Goal: Obtain resource: Download file/media

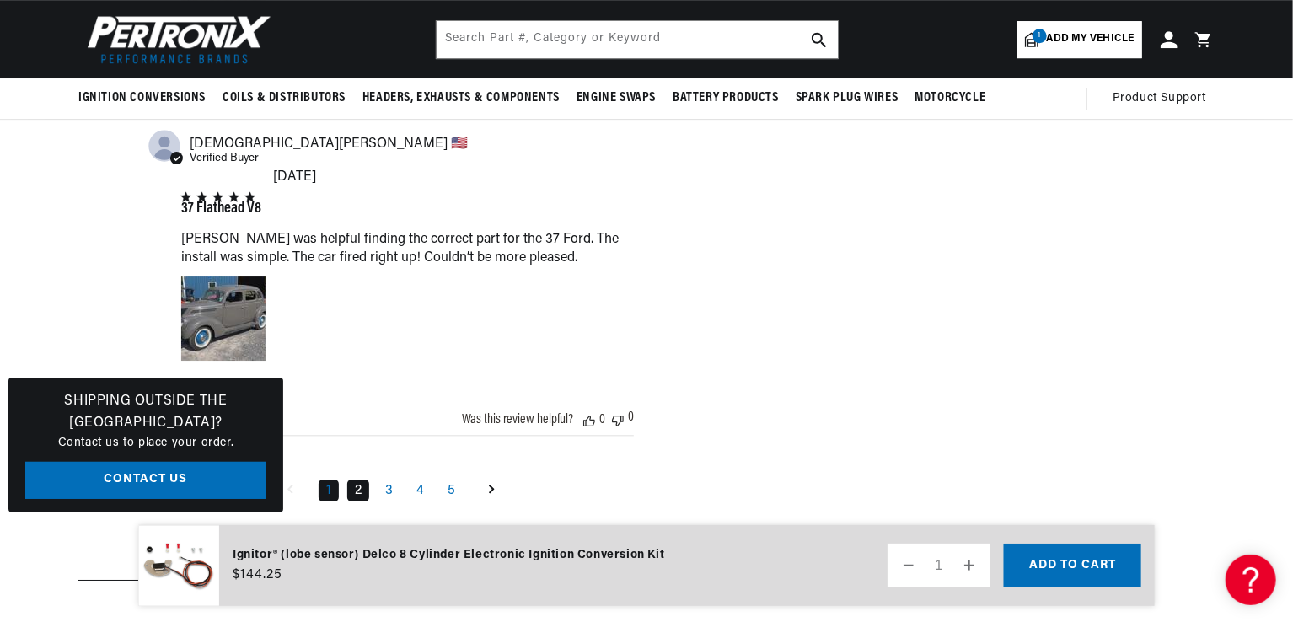
click at [364, 479] on link "2" at bounding box center [358, 490] width 22 height 22
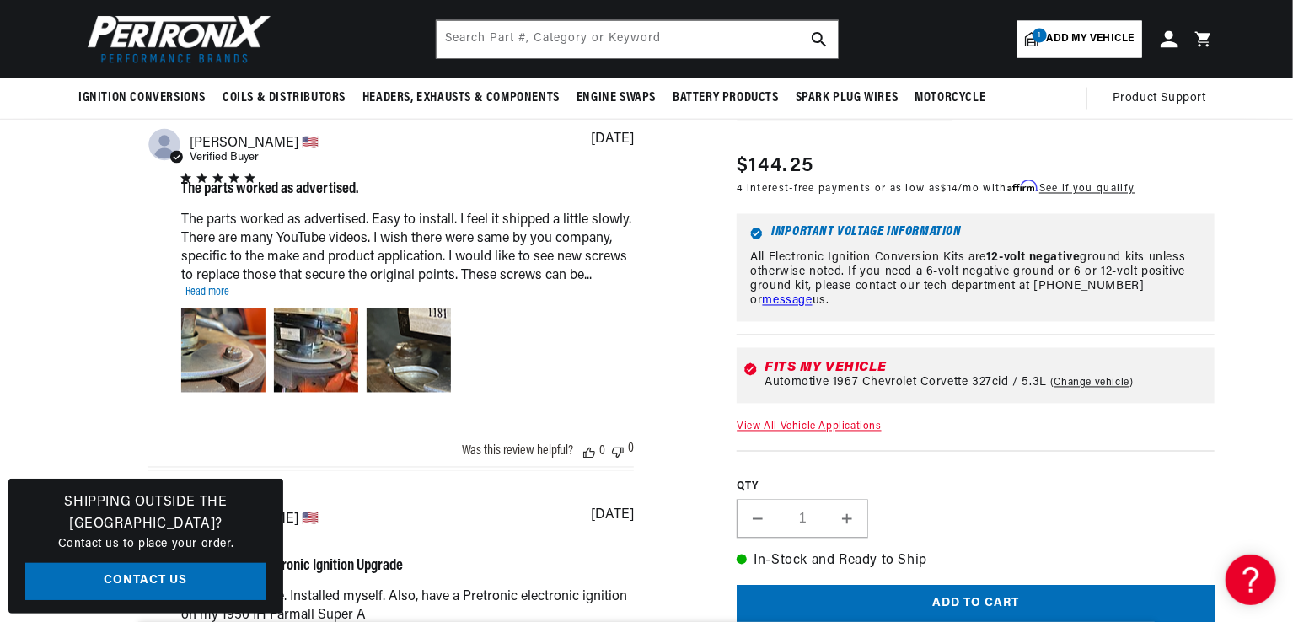
scroll to position [1423, 0]
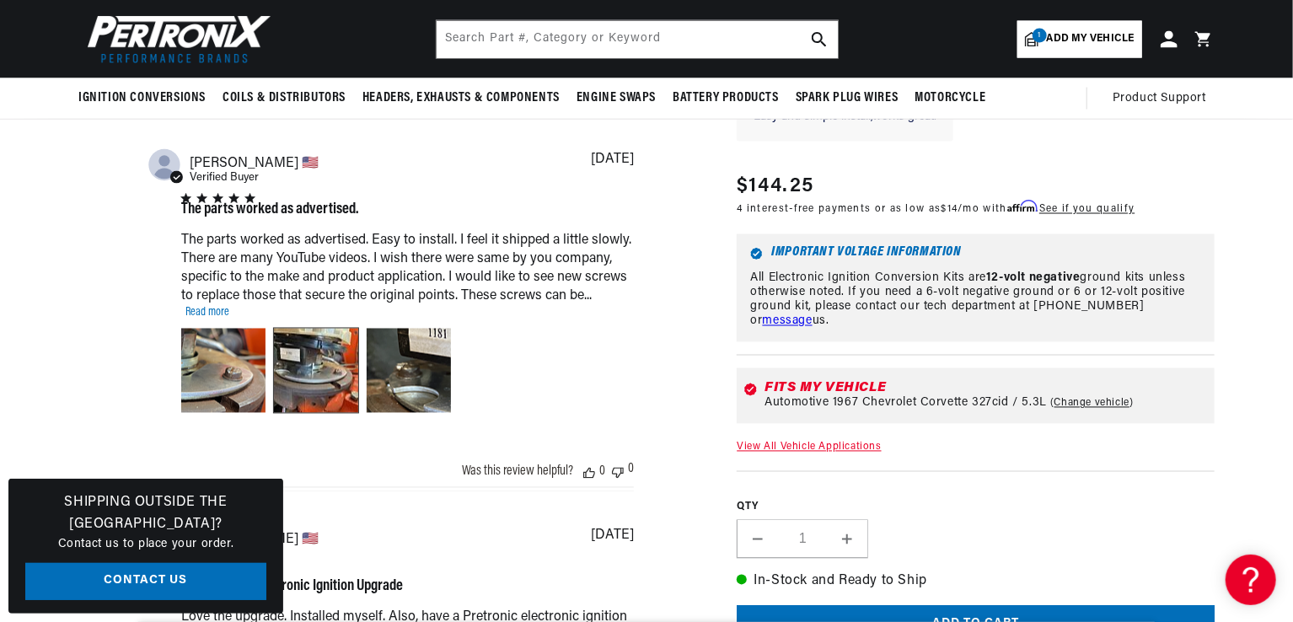
click at [321, 361] on div "Image of Review by Robert T. on April 15, 23 number 2" at bounding box center [316, 371] width 84 height 84
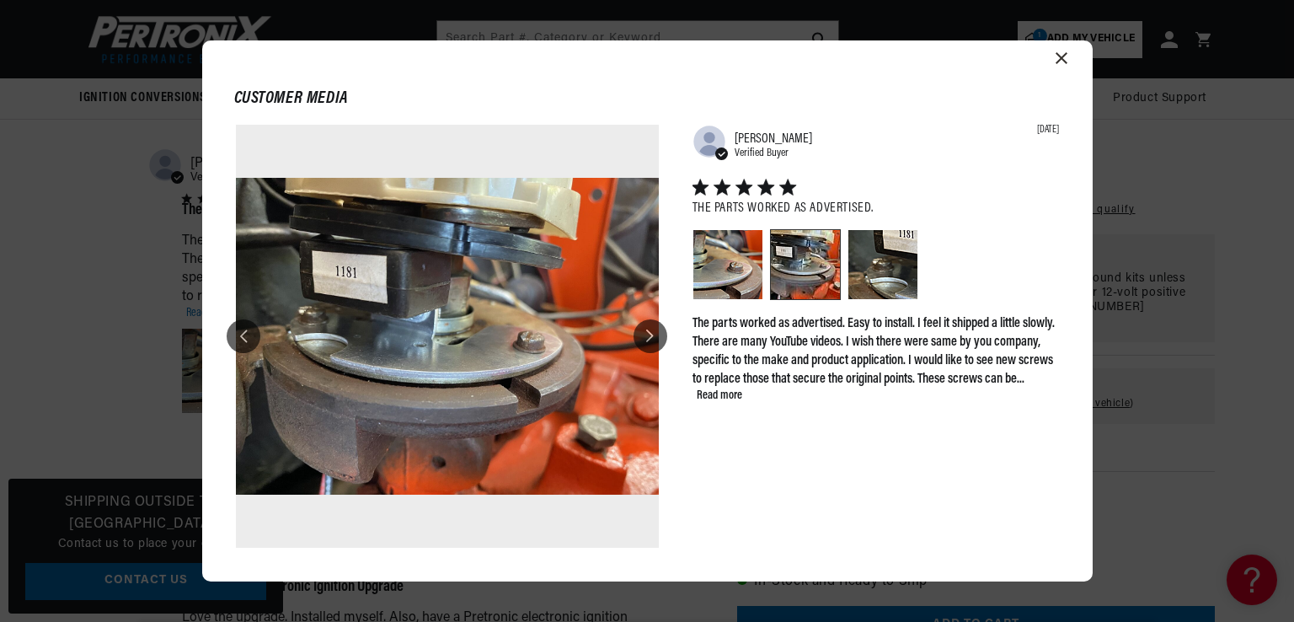
click at [652, 337] on icon at bounding box center [650, 335] width 8 height 13
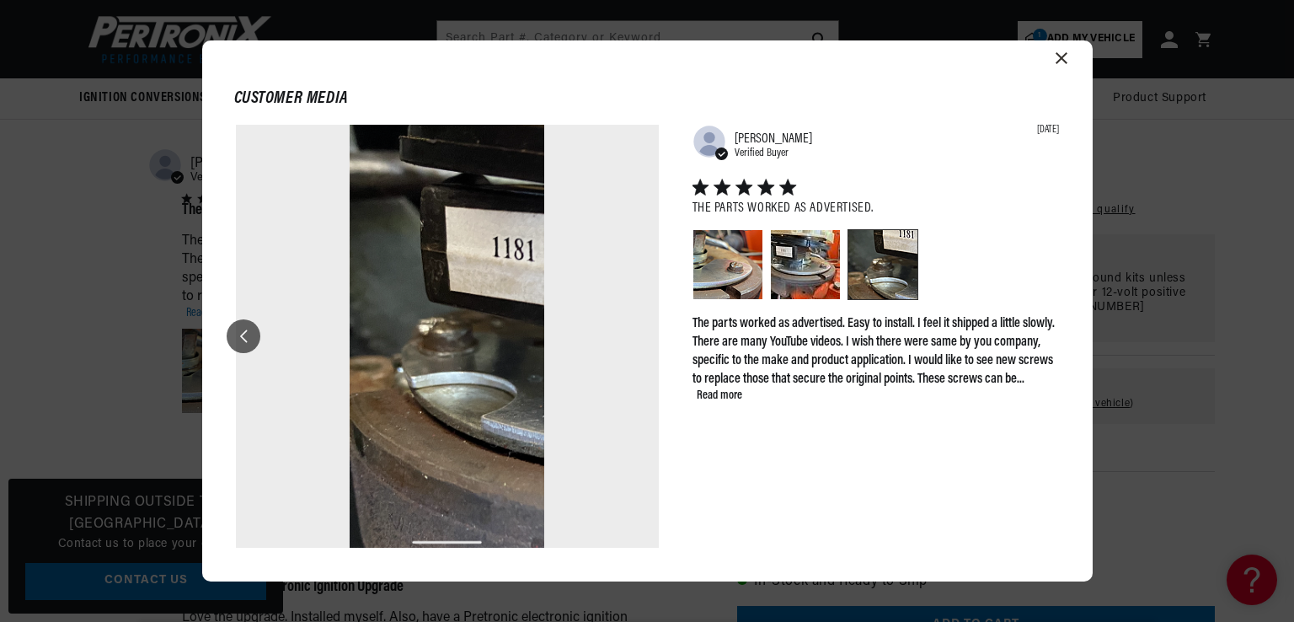
scroll to position [0, 511]
click at [895, 277] on div "Image of Review by Robert T. on April 15, 23 number 3" at bounding box center [882, 264] width 69 height 69
click at [1063, 59] on icon "Close modal" at bounding box center [1062, 58] width 12 height 12
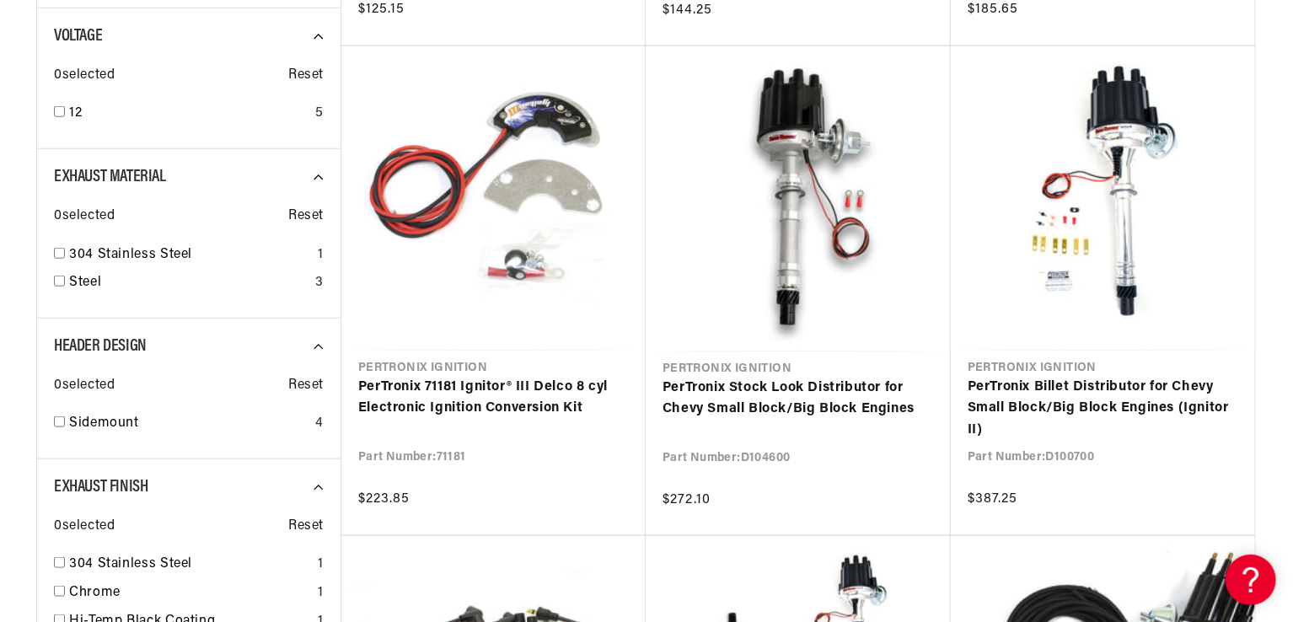
scroll to position [762, 0]
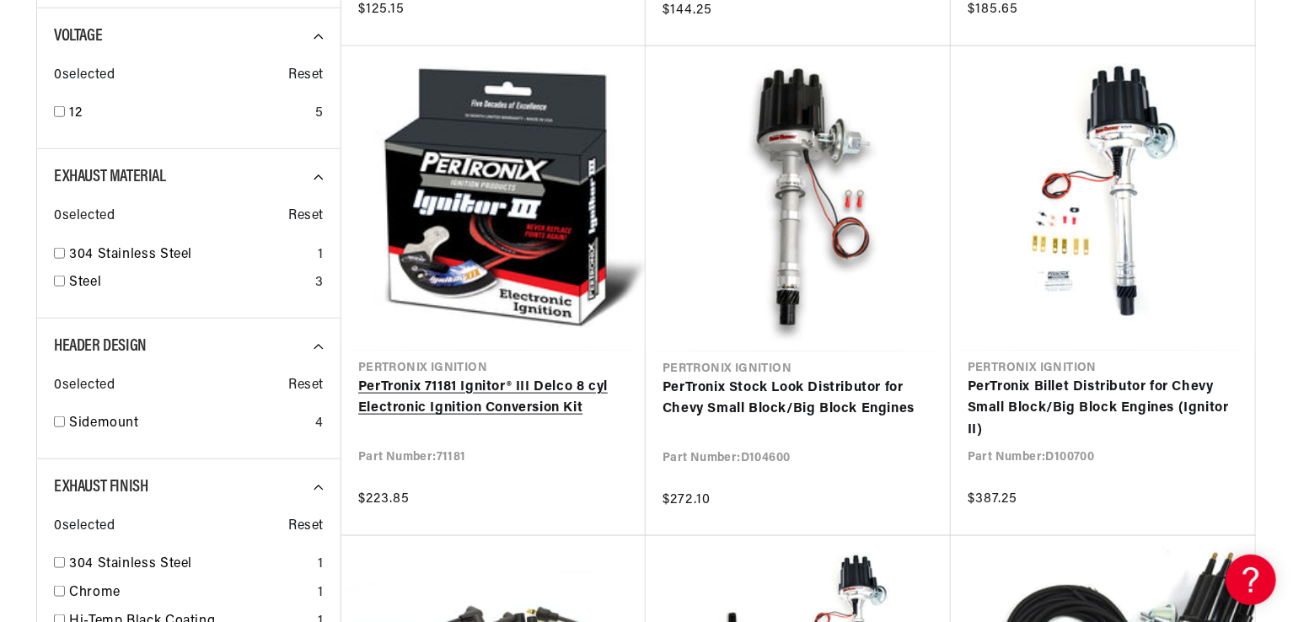
click at [533, 388] on link "PerTronix 71181 Ignitor® III Delco 8 cyl Electronic Ignition Conversion Kit" at bounding box center [493, 398] width 270 height 43
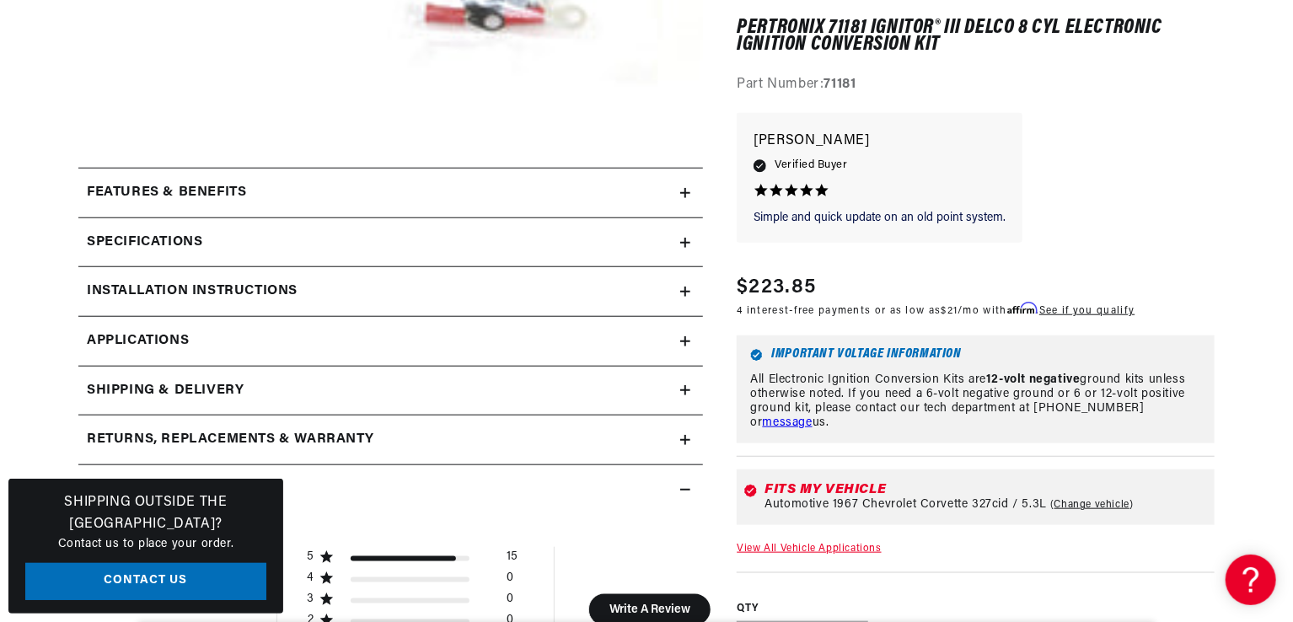
scroll to position [0, 511]
click at [284, 281] on h2 "Installation instructions" at bounding box center [192, 292] width 211 height 22
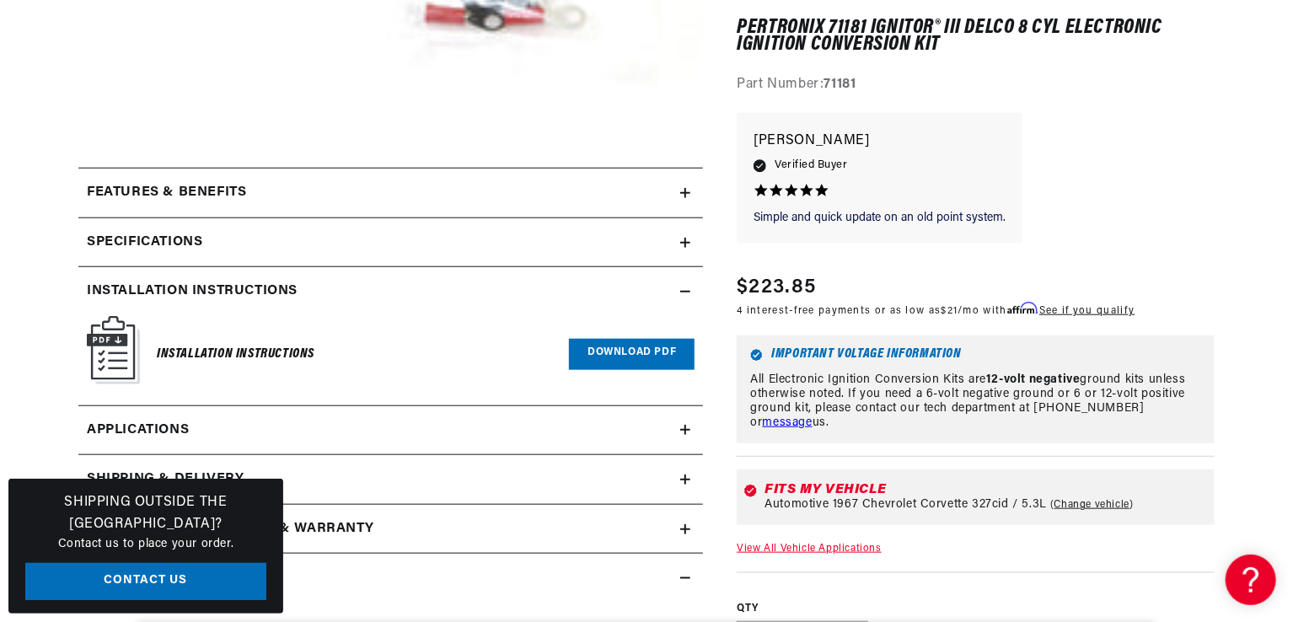
click at [623, 361] on link "Download PDF" at bounding box center [632, 354] width 126 height 31
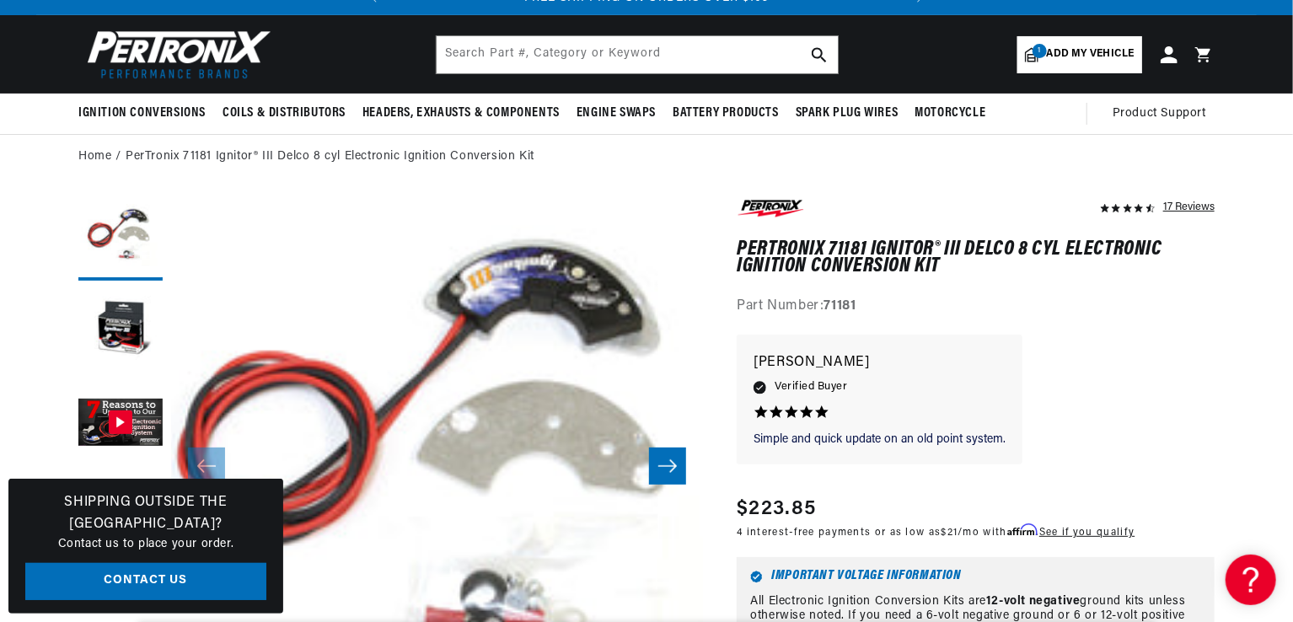
scroll to position [83, 0]
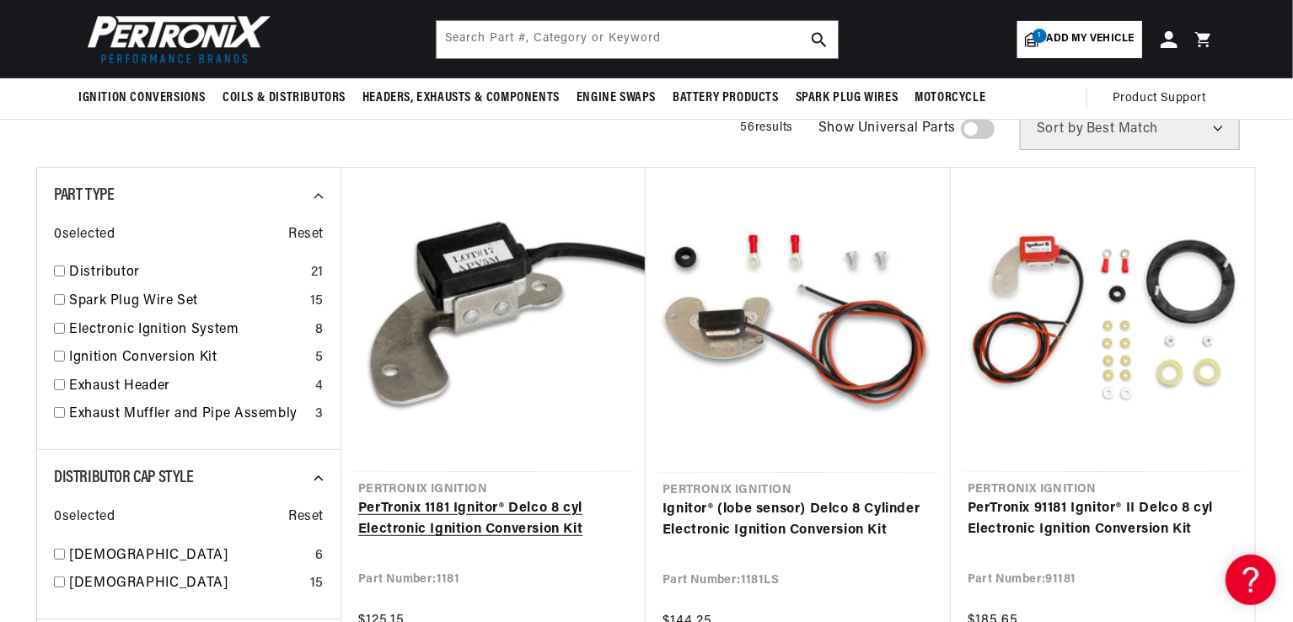
scroll to position [0, 511]
click at [557, 531] on link "PerTronix 1181 Ignitor® Delco 8 cyl Electronic Ignition Conversion Kit" at bounding box center [493, 519] width 270 height 43
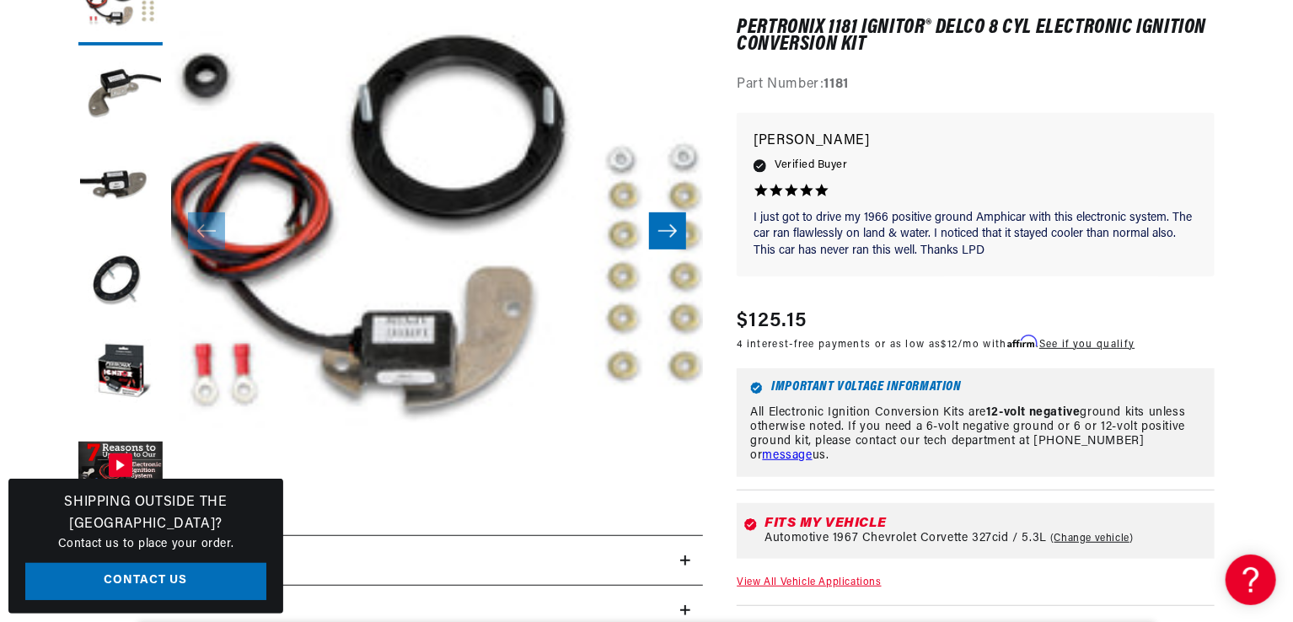
scroll to position [318, 0]
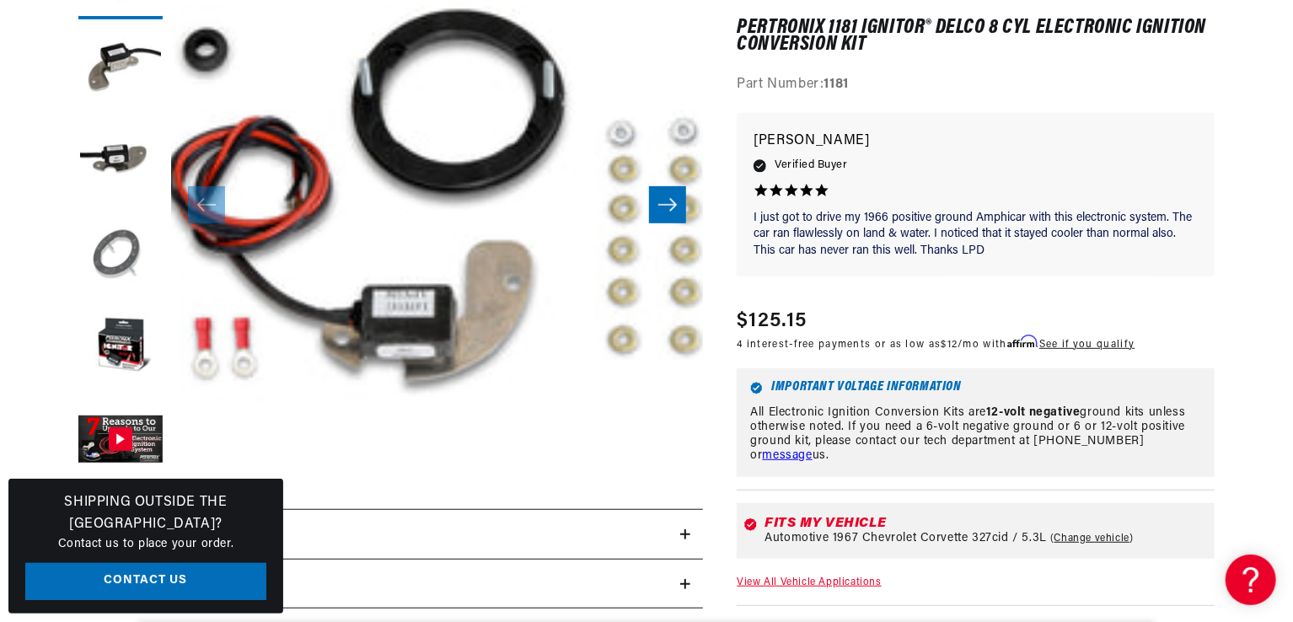
click at [119, 254] on button "Load image 4 in gallery view" at bounding box center [120, 255] width 84 height 84
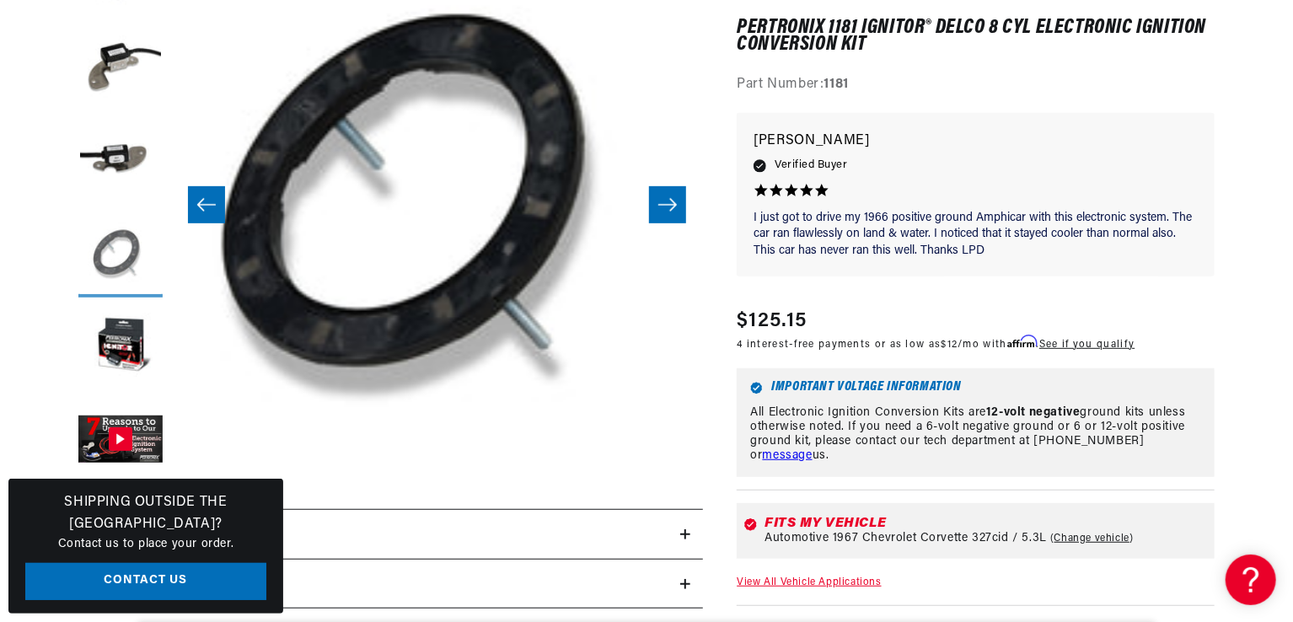
scroll to position [0, 511]
click at [130, 163] on button "Load image 3 in gallery view" at bounding box center [120, 162] width 84 height 84
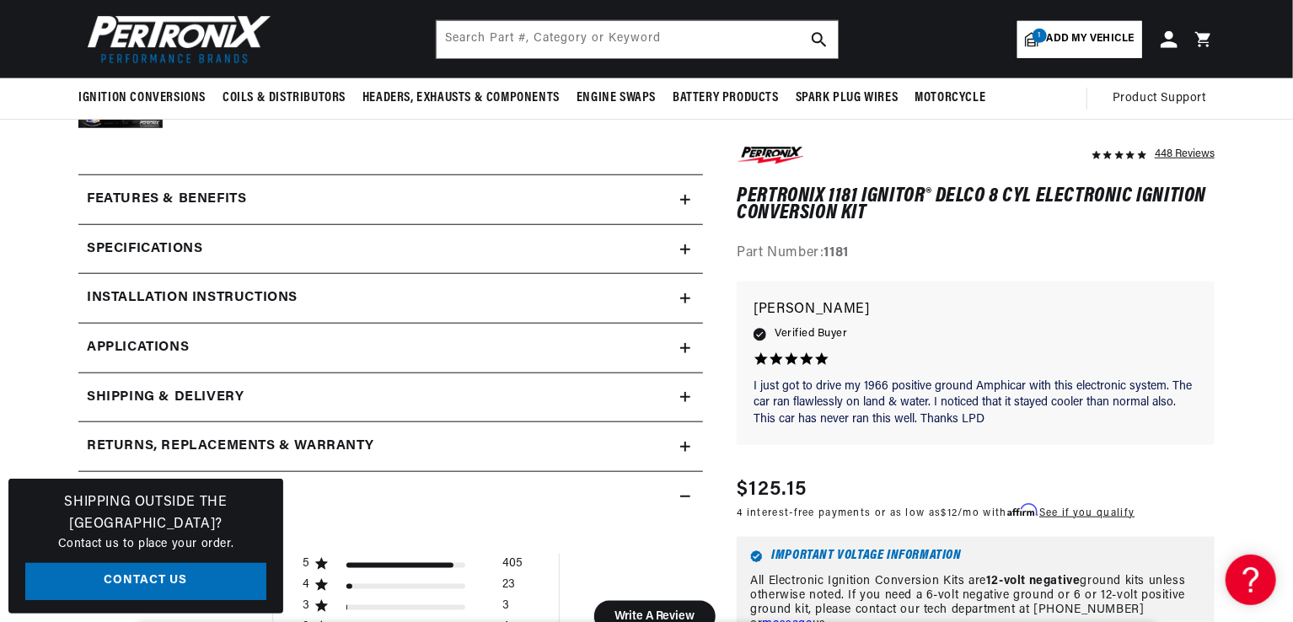
click at [324, 304] on div "Installation instructions" at bounding box center [379, 298] width 602 height 22
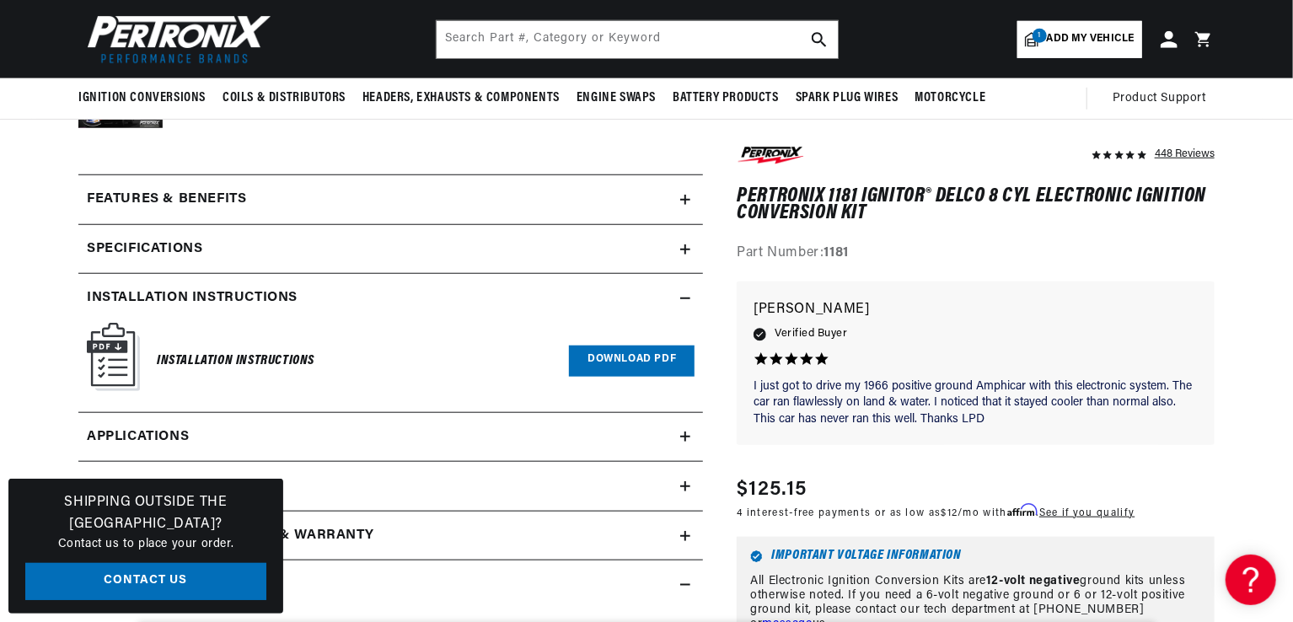
click at [269, 364] on h6 "Installation Instructions" at bounding box center [236, 361] width 158 height 23
click at [618, 348] on link "Download PDF" at bounding box center [632, 360] width 126 height 31
